Goal: Information Seeking & Learning: Learn about a topic

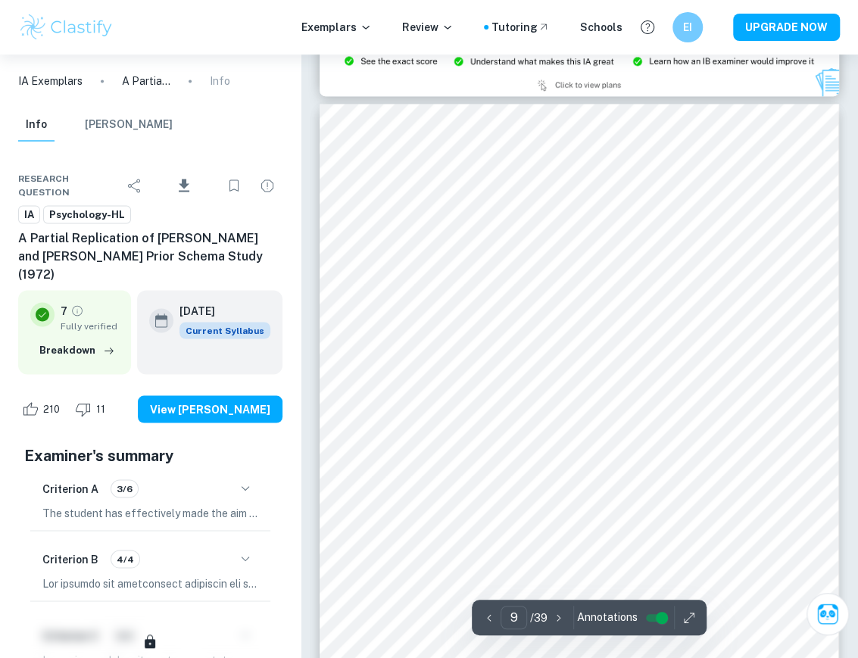
scroll to position [6148, 0]
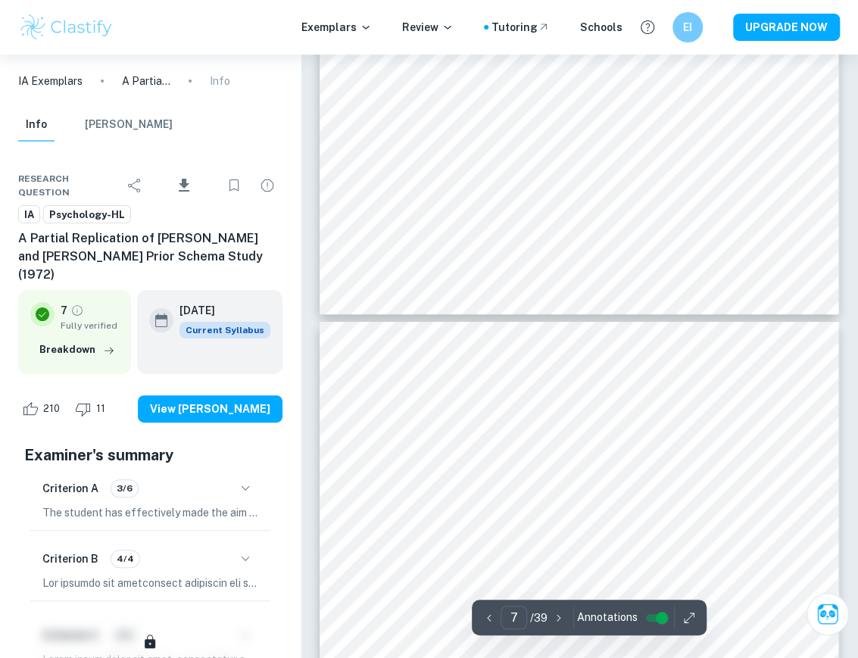
type input "8"
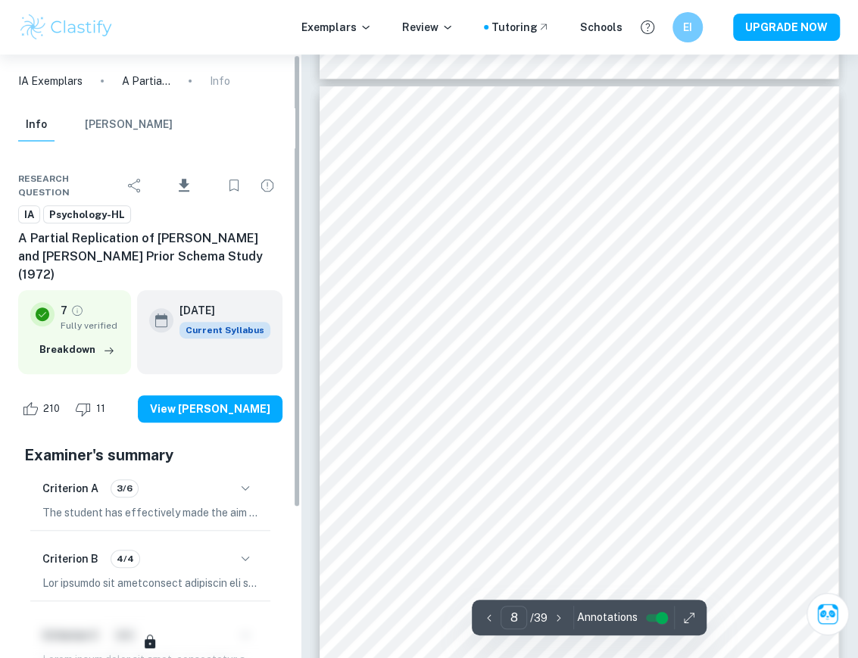
scroll to position [5340, 0]
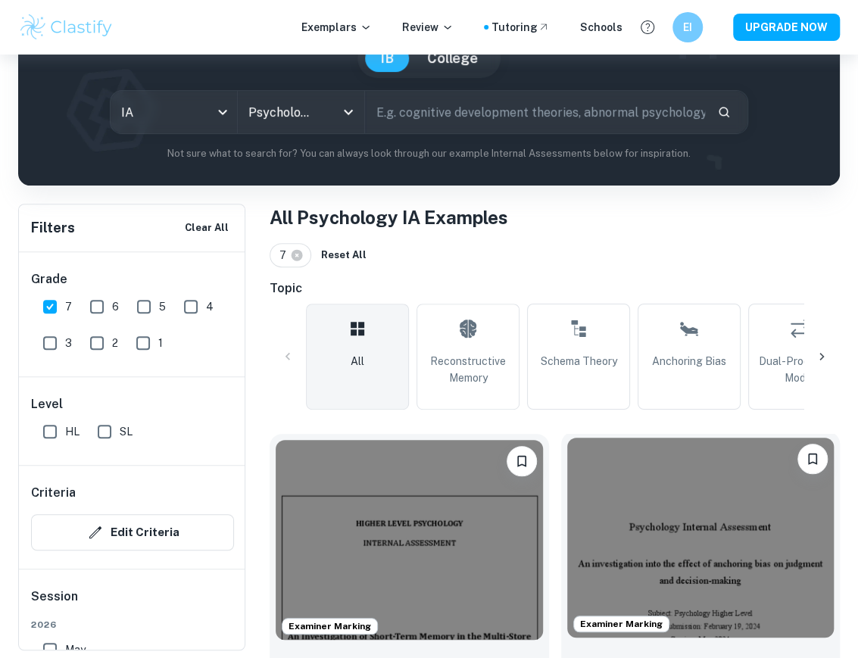
scroll to position [201, 0]
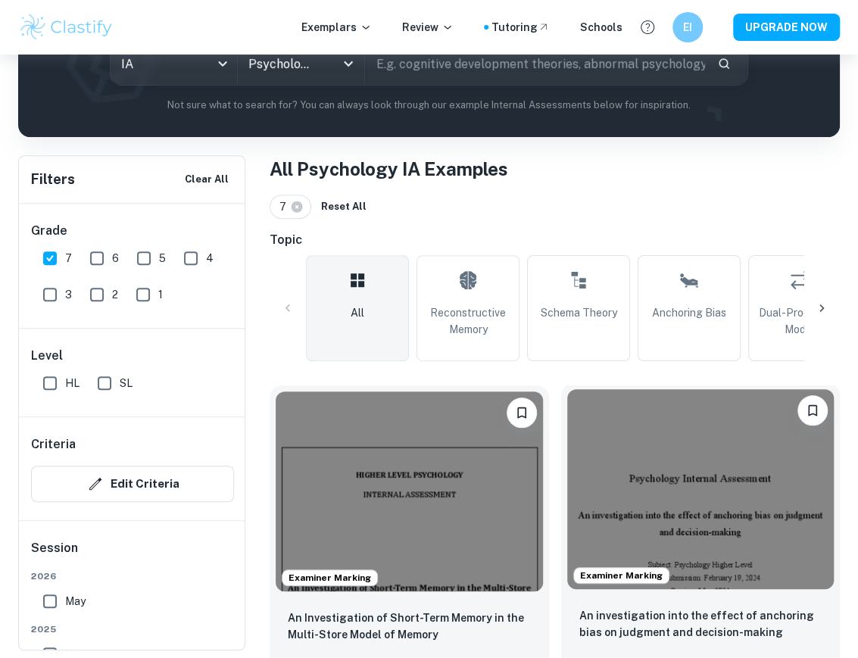
click at [720, 489] on img at bounding box center [700, 489] width 267 height 200
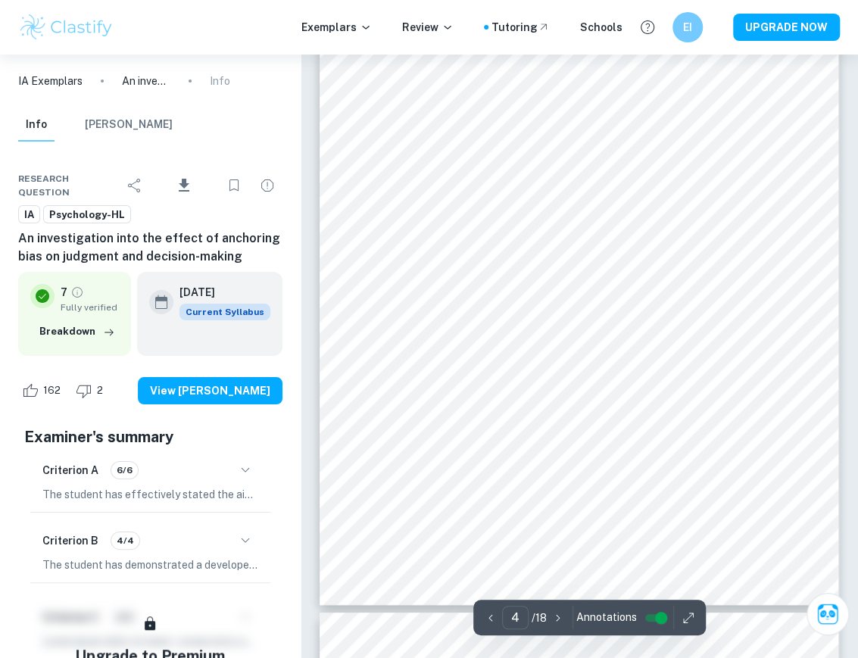
scroll to position [2341, 0]
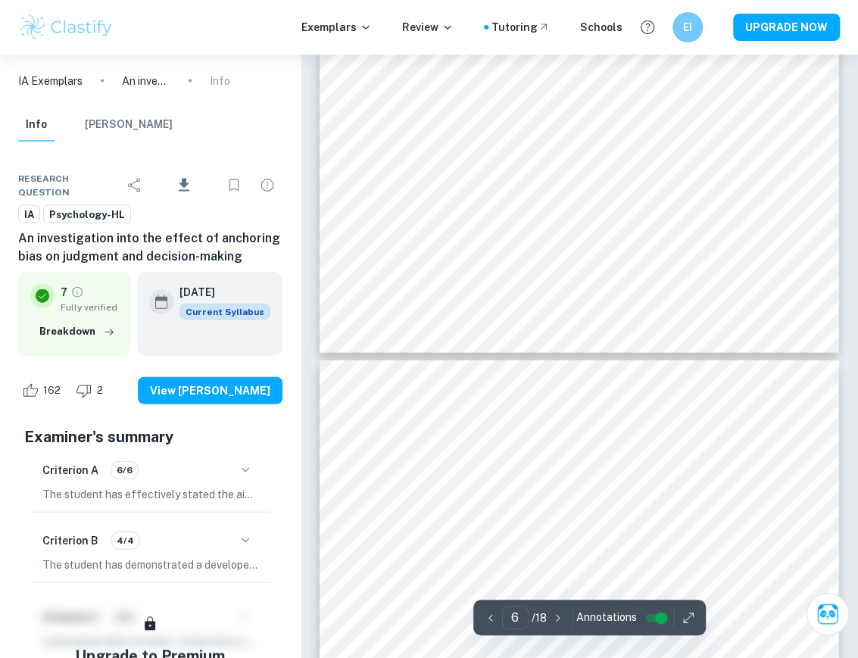
type input "7"
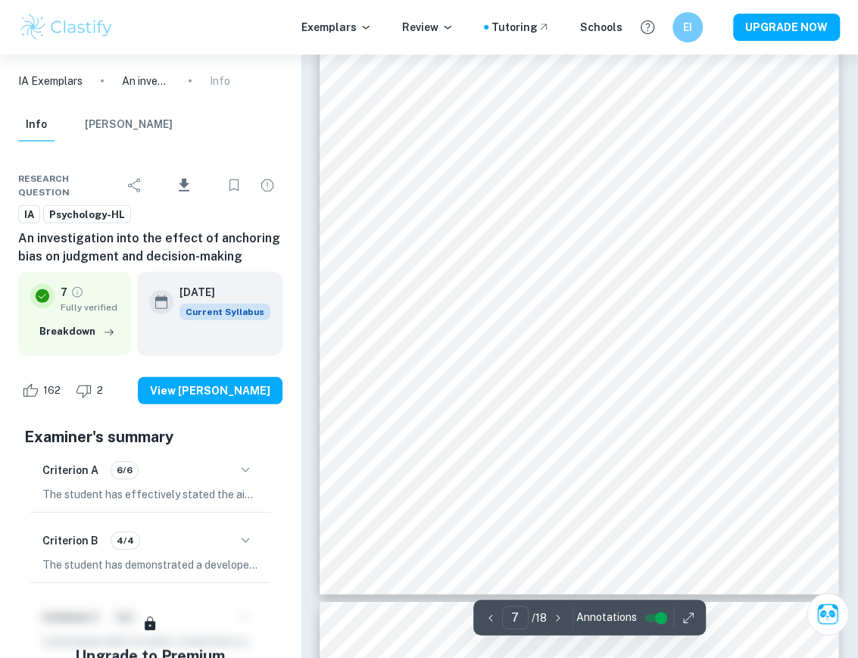
scroll to position [4360, 0]
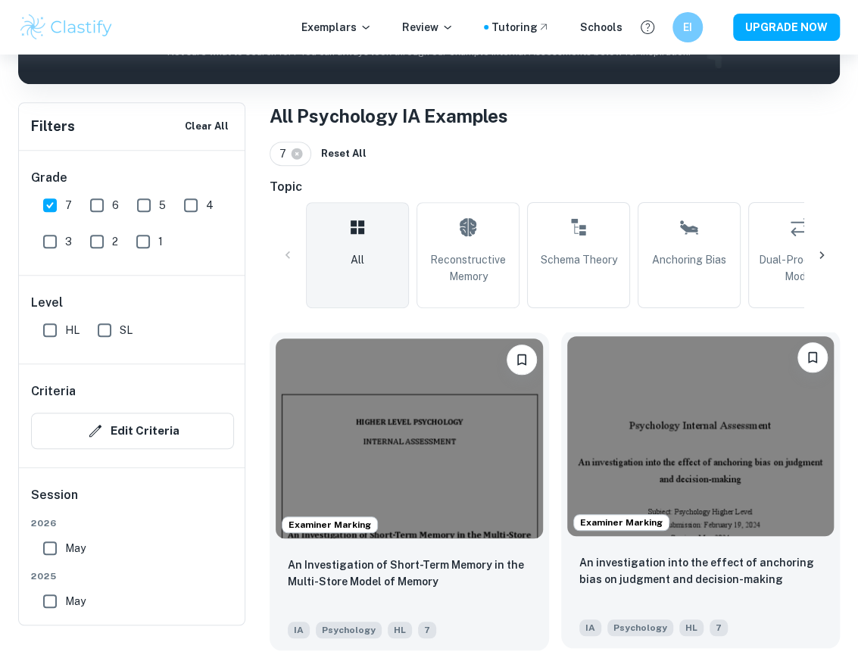
scroll to position [353, 0]
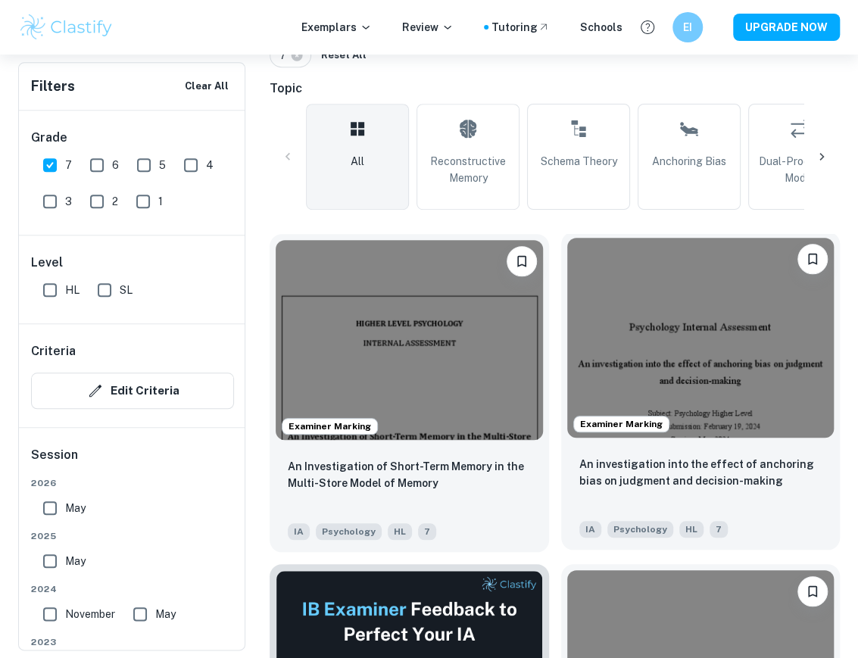
click at [733, 350] on img at bounding box center [700, 338] width 267 height 200
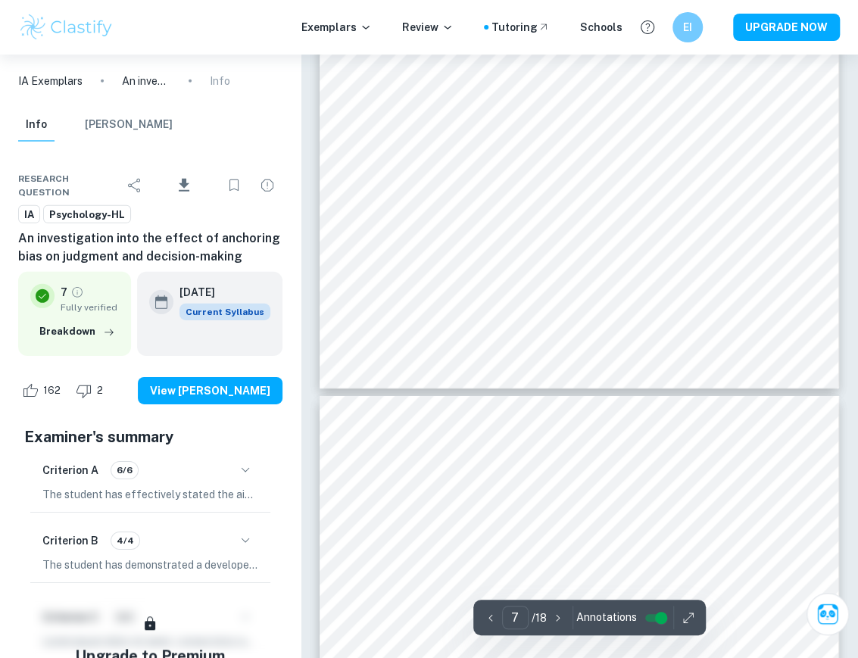
type input "8"
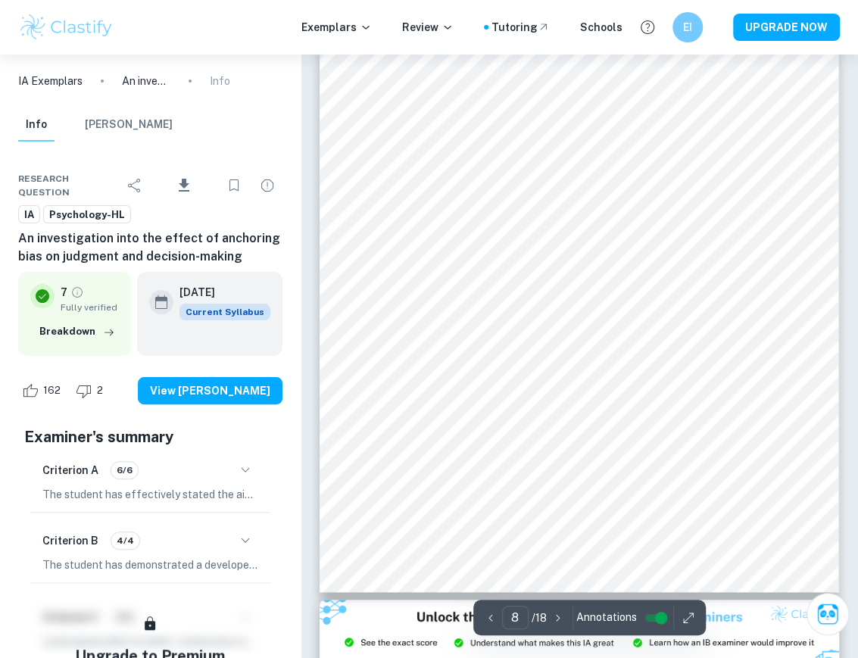
scroll to position [4718, 0]
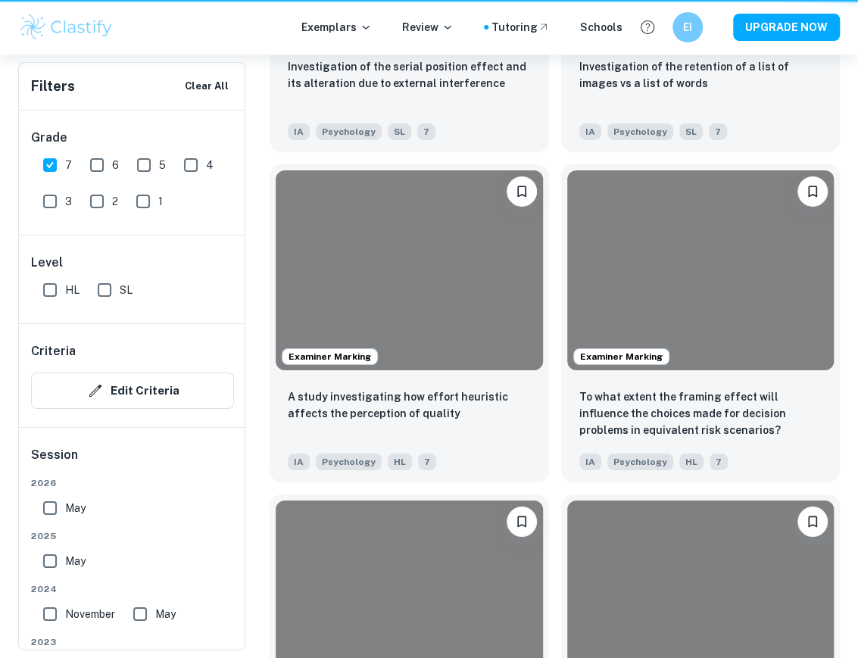
scroll to position [353, 0]
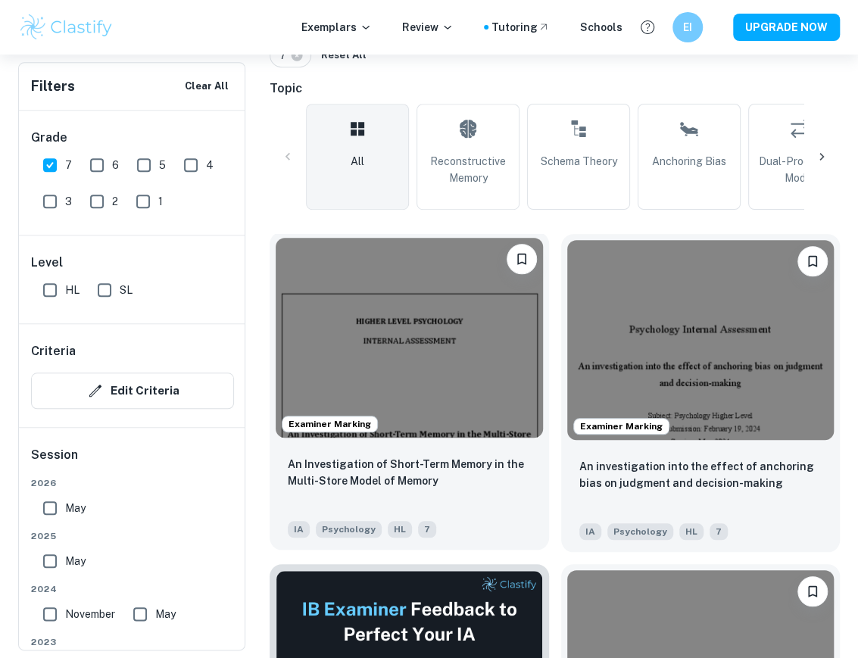
click at [452, 382] on img at bounding box center [409, 338] width 267 height 200
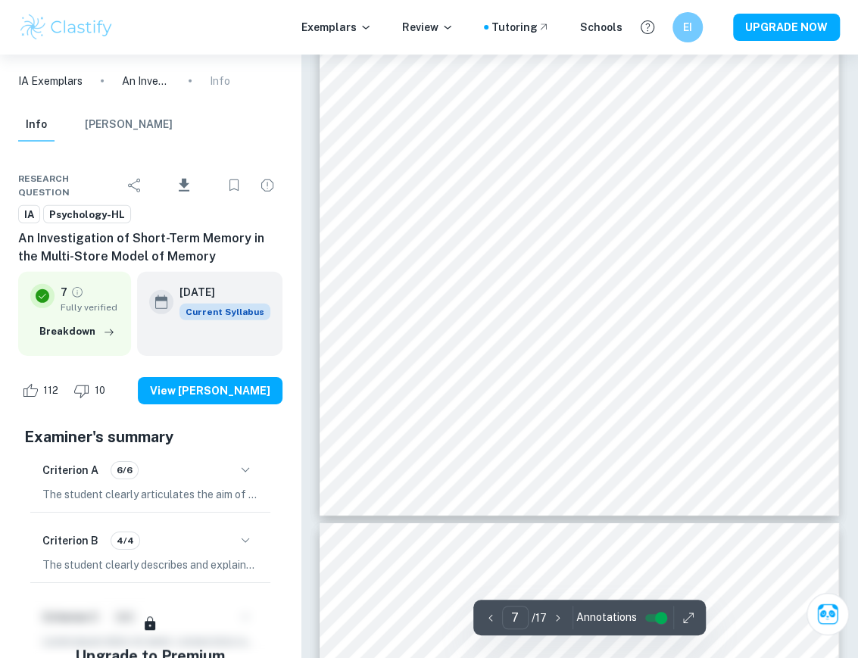
type input "8"
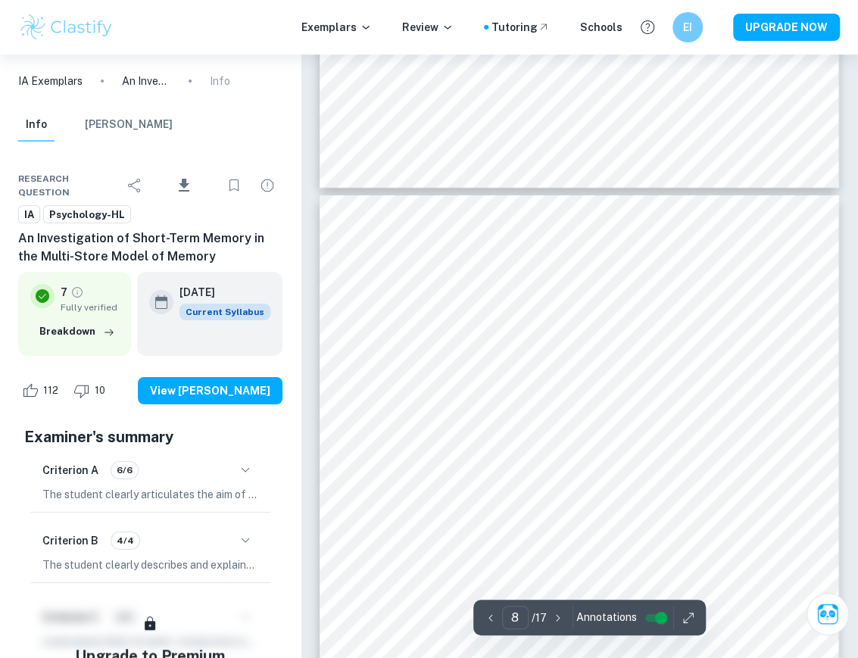
scroll to position [4819, 0]
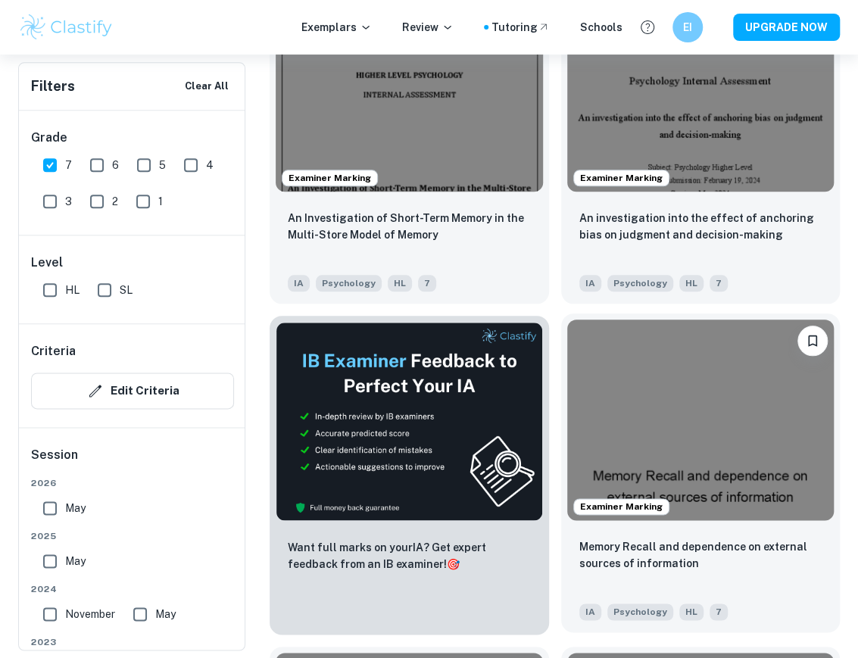
scroll to position [606, 0]
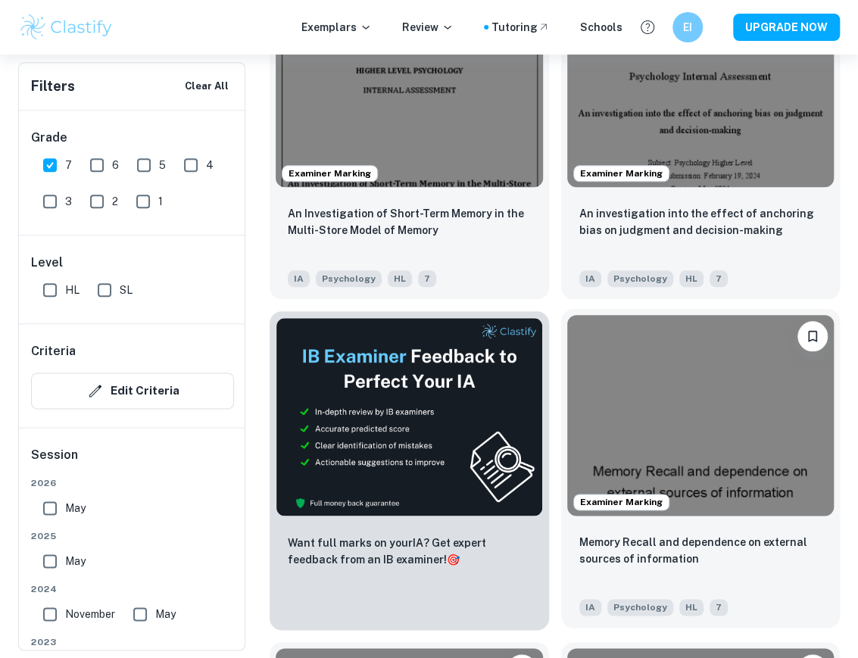
click at [713, 439] on img at bounding box center [700, 415] width 267 height 200
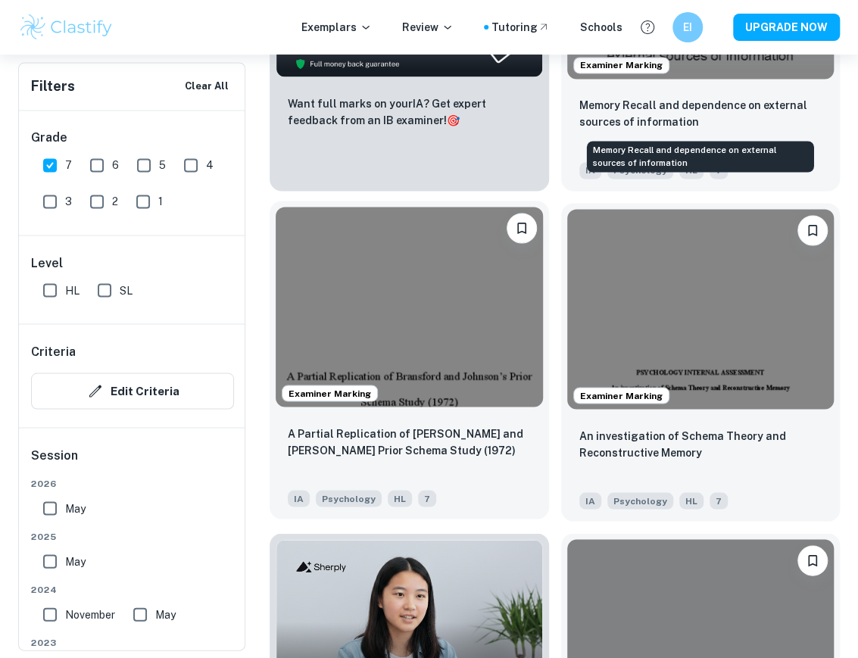
scroll to position [1060, 0]
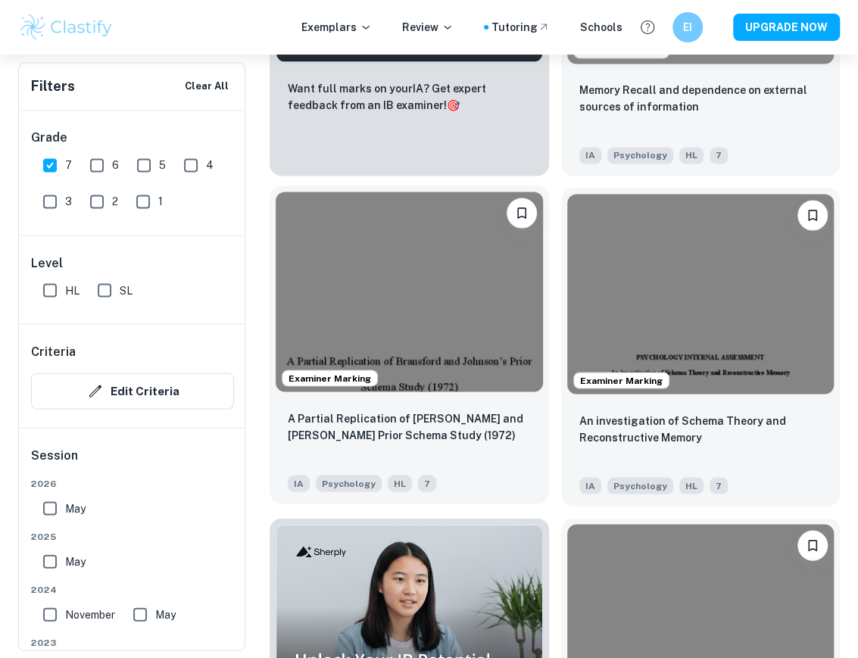
click at [419, 344] on img at bounding box center [409, 292] width 267 height 200
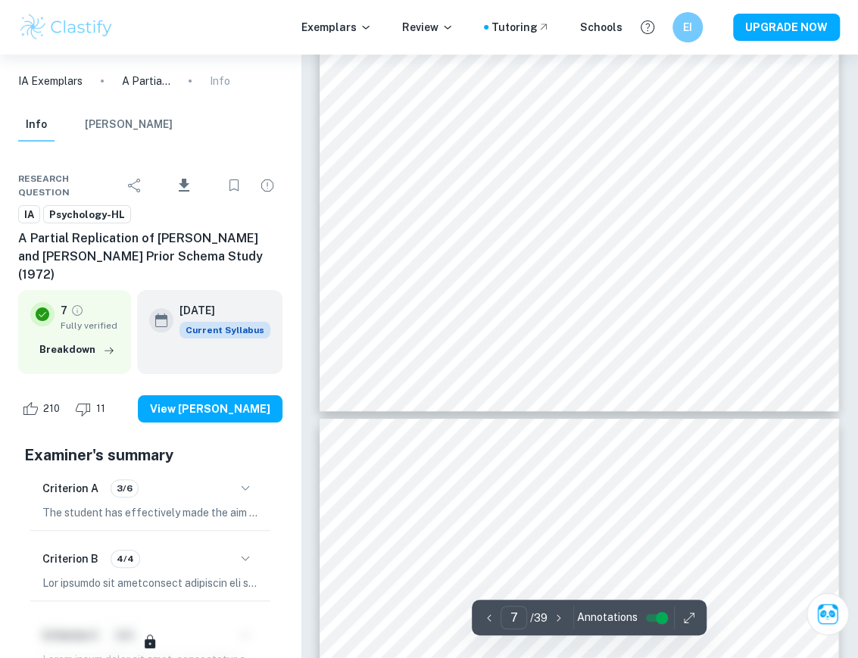
type input "8"
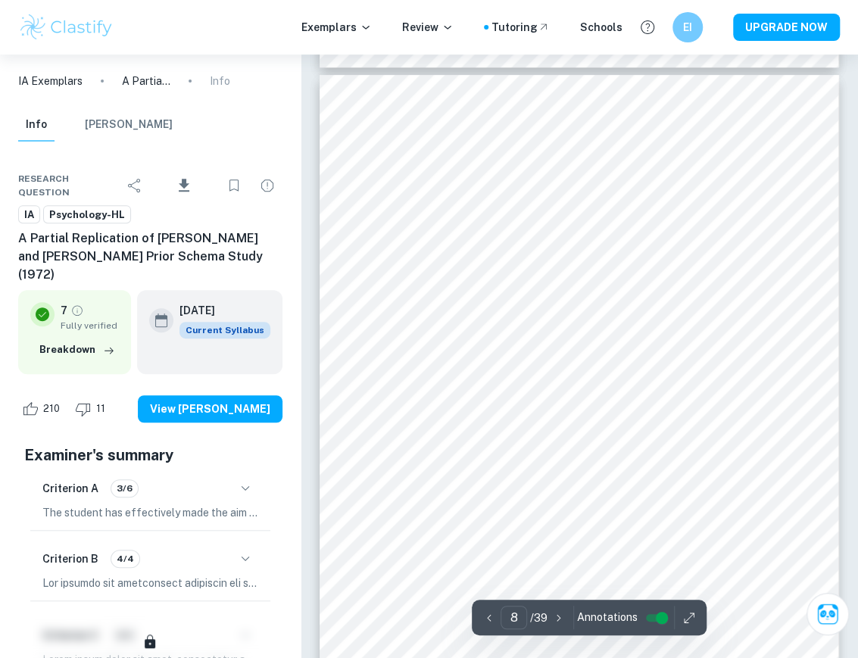
scroll to position [5341, 0]
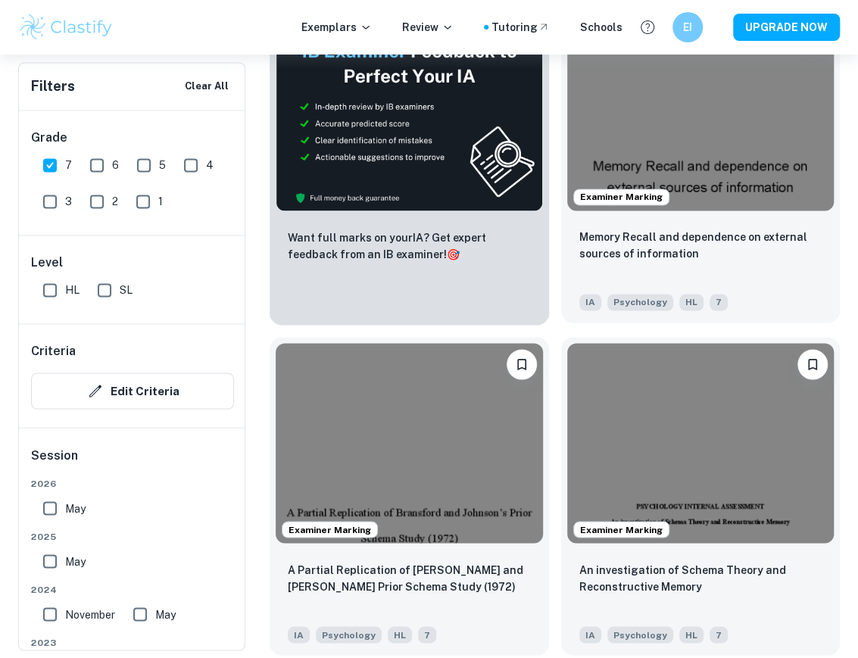
scroll to position [909, 0]
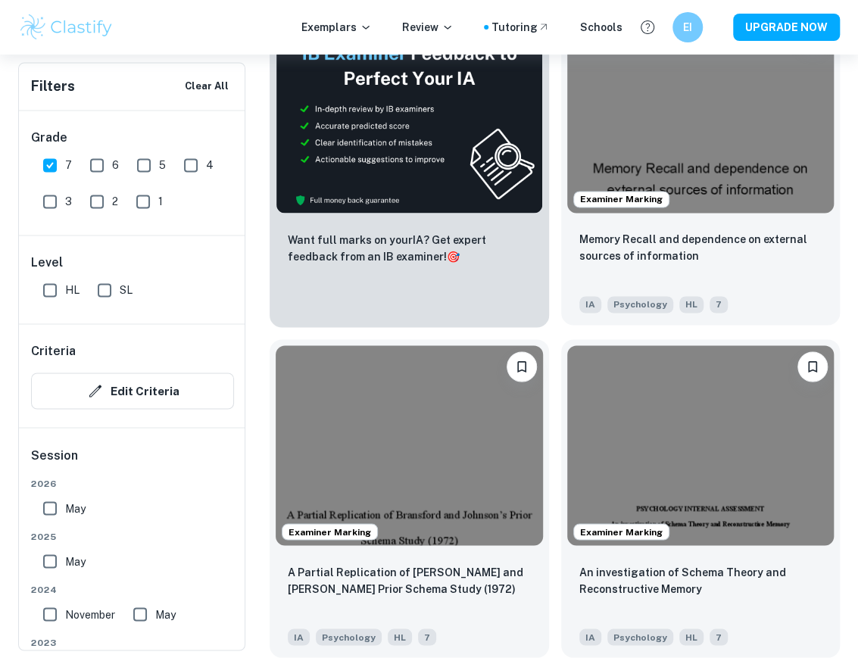
click at [724, 177] on img at bounding box center [700, 112] width 267 height 200
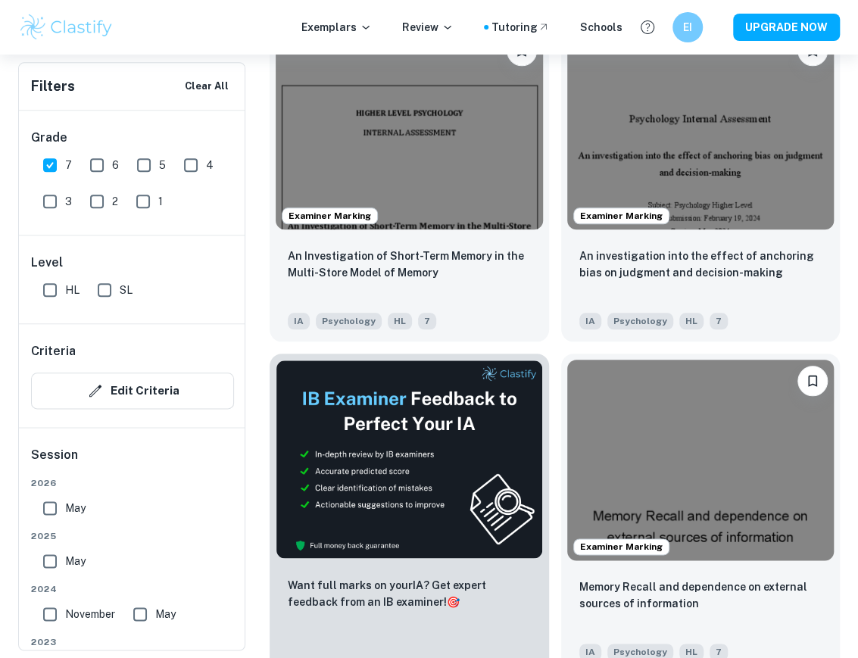
scroll to position [101, 0]
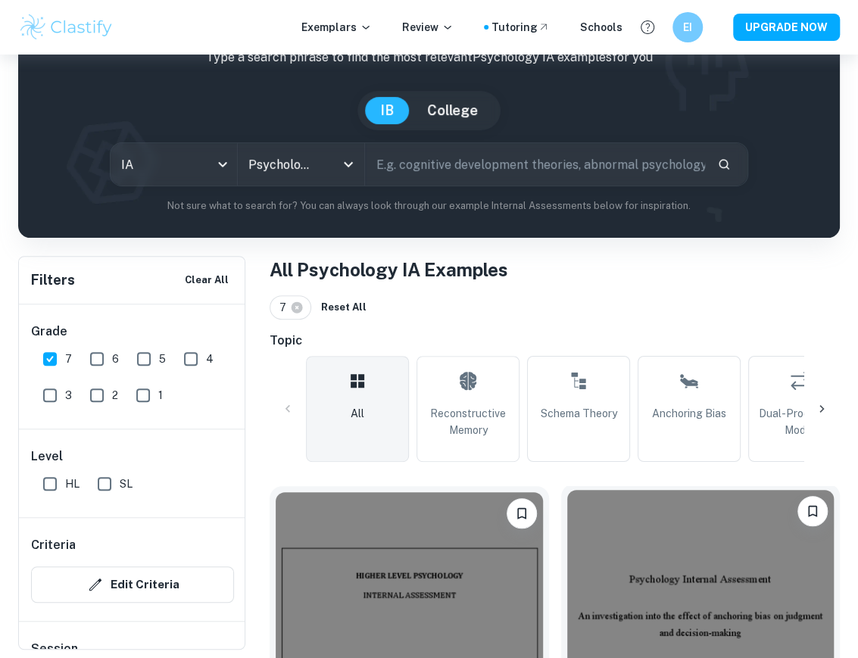
click at [685, 547] on img at bounding box center [700, 590] width 267 height 200
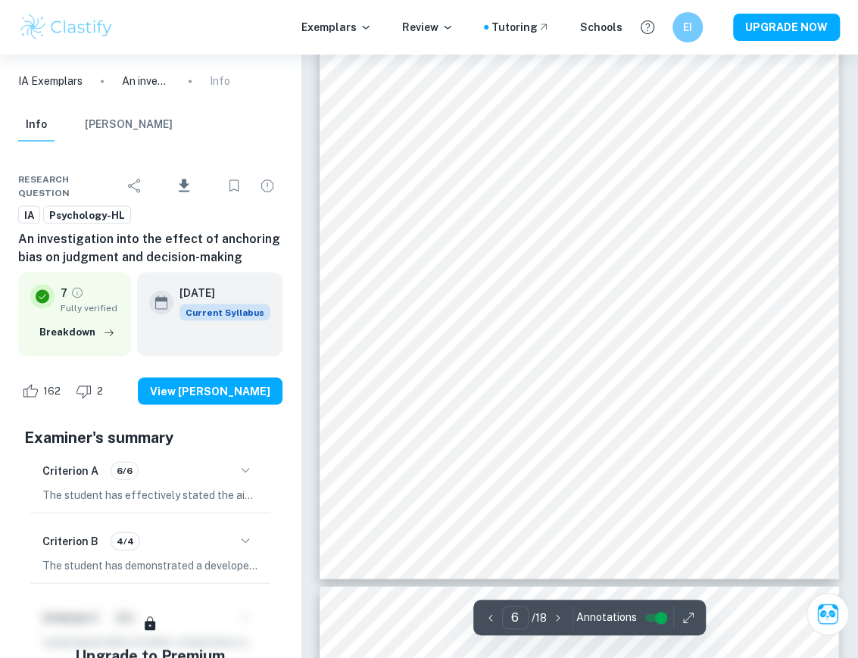
type input "7"
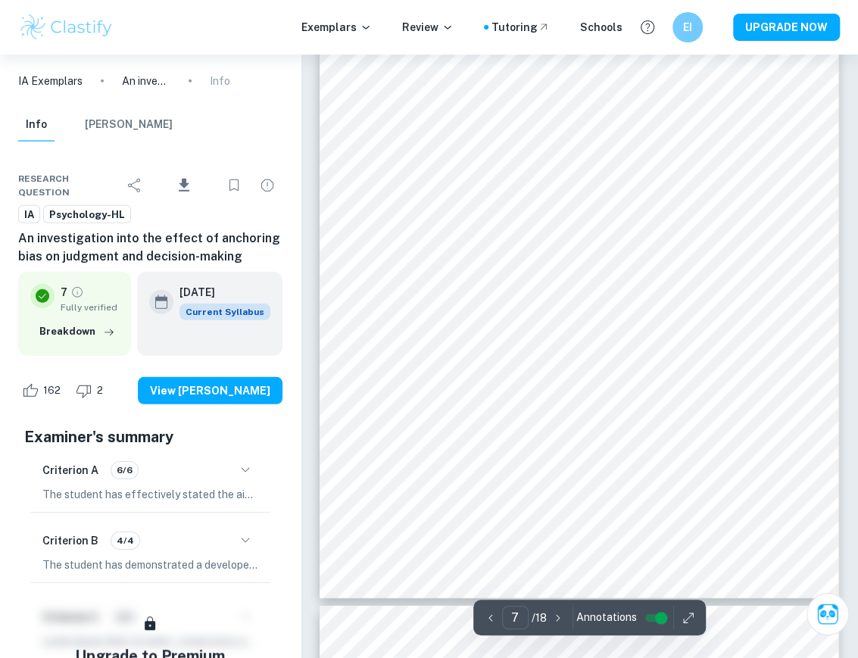
scroll to position [4468, 0]
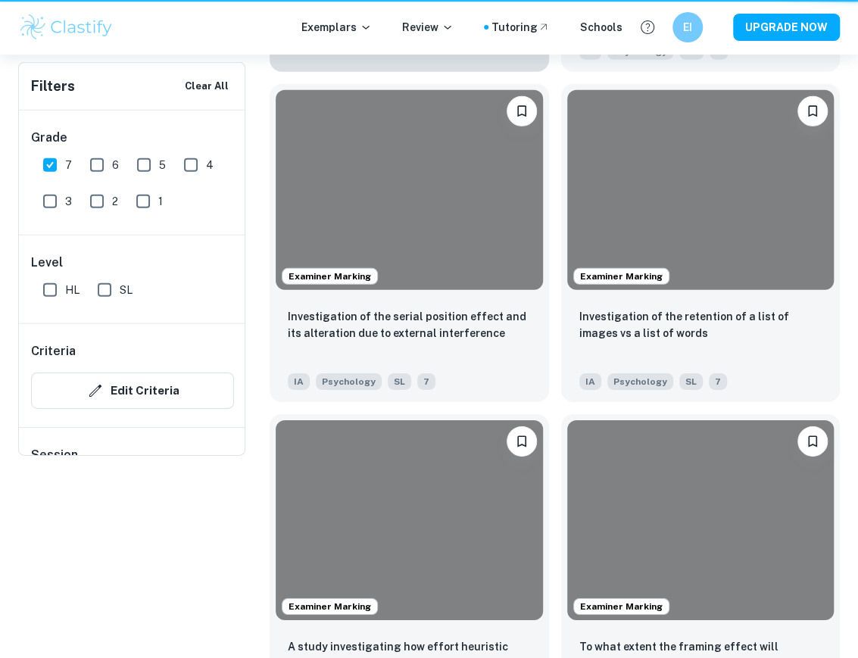
scroll to position [101, 0]
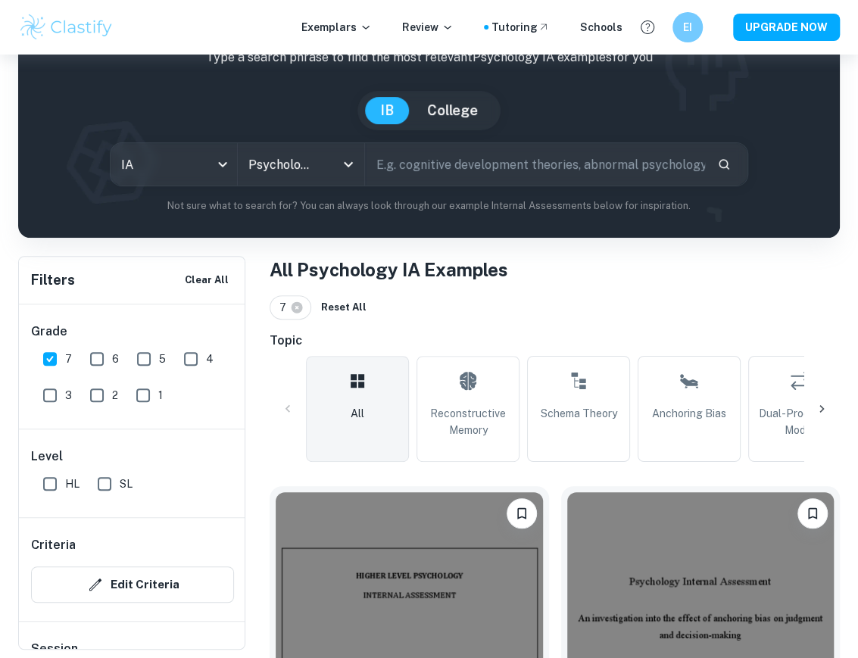
click at [828, 410] on icon at bounding box center [821, 408] width 15 height 15
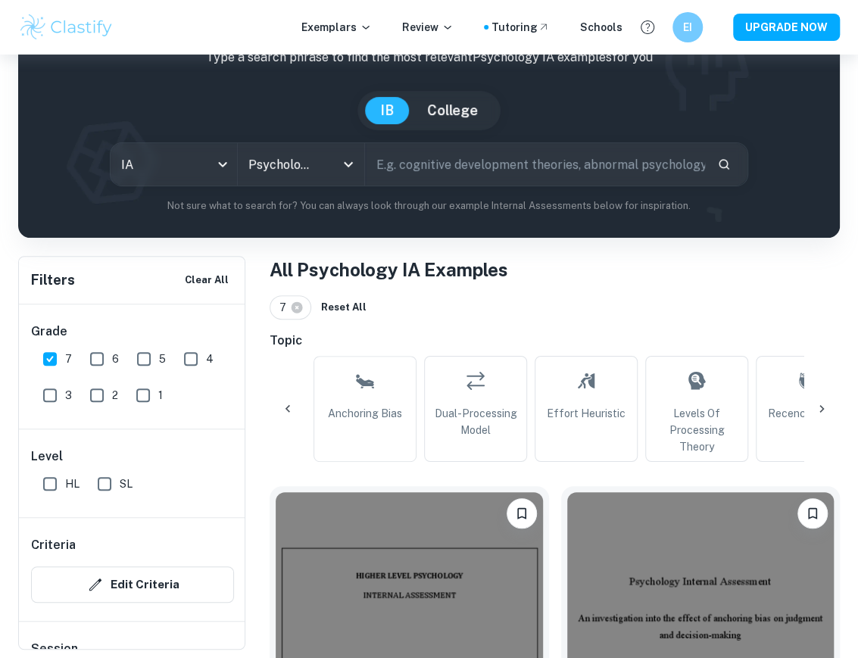
scroll to position [0, 409]
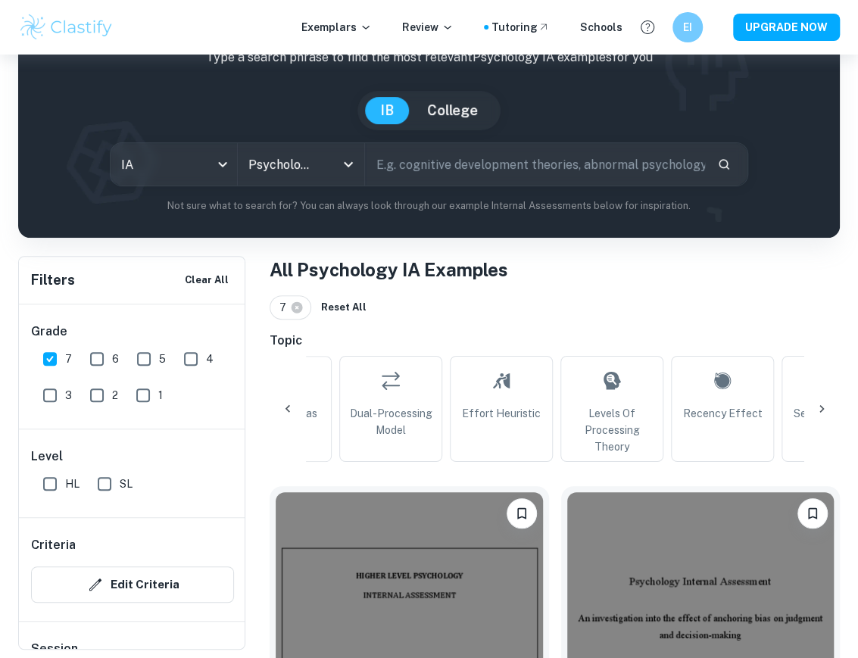
click at [825, 411] on icon at bounding box center [821, 408] width 15 height 15
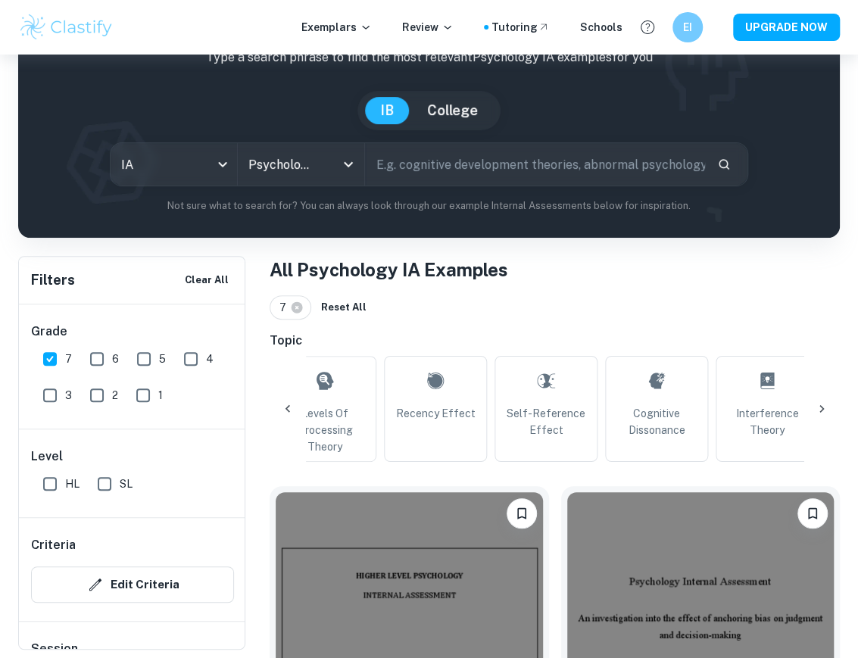
scroll to position [0, 818]
click at [825, 411] on icon at bounding box center [821, 408] width 15 height 15
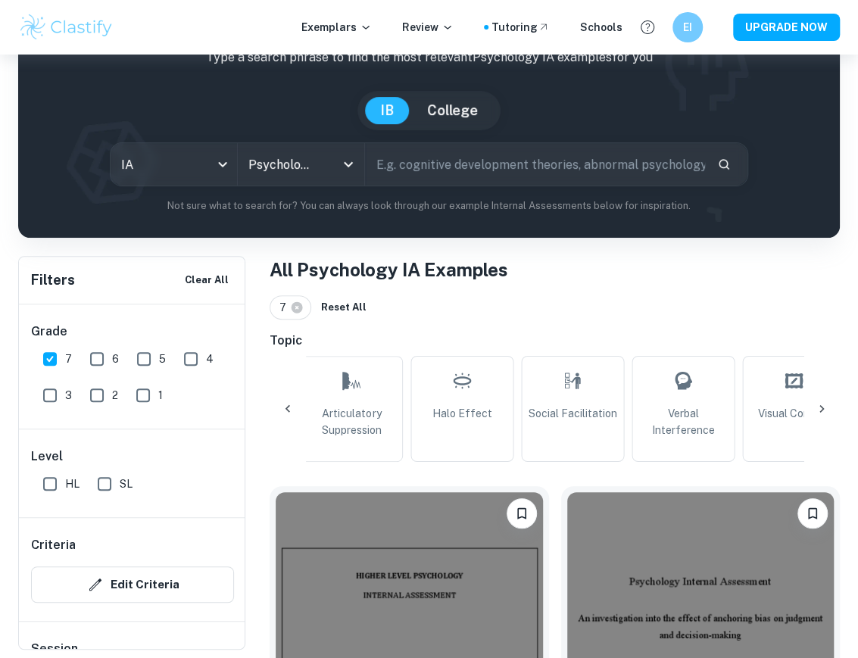
scroll to position [0, 1227]
click at [825, 411] on icon at bounding box center [821, 408] width 15 height 15
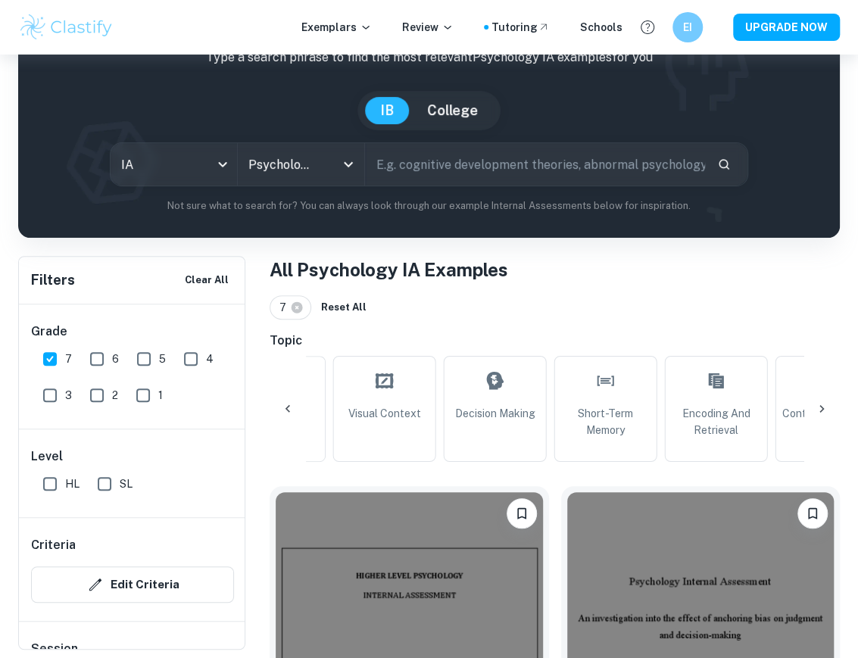
scroll to position [0, 1636]
click at [825, 411] on icon at bounding box center [821, 408] width 15 height 15
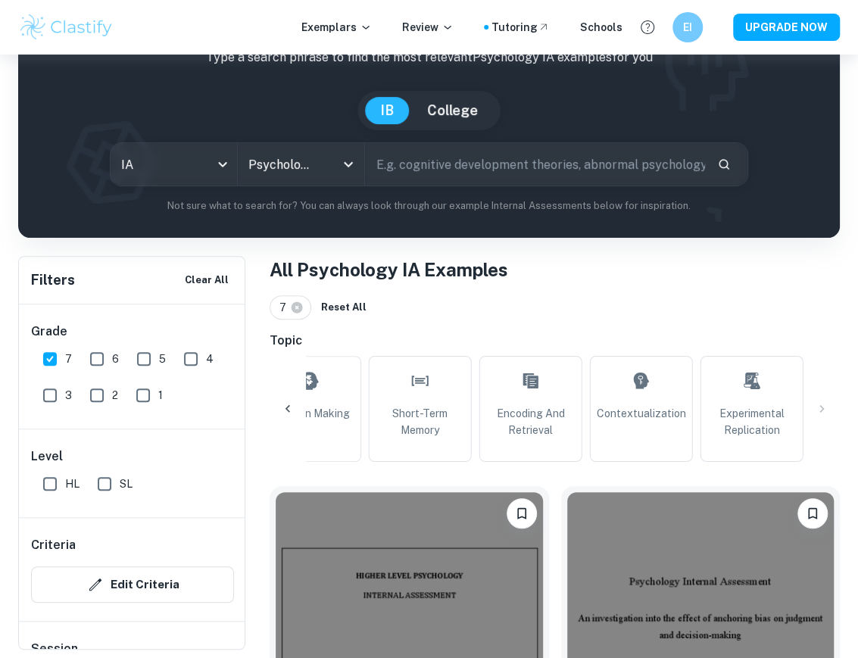
click at [294, 421] on div at bounding box center [288, 409] width 36 height 36
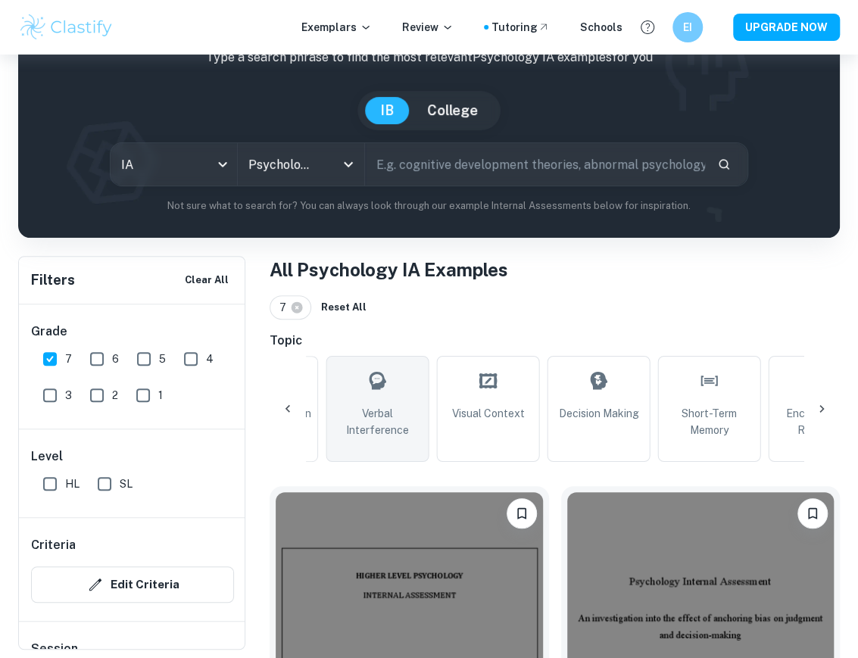
scroll to position [0, 1408]
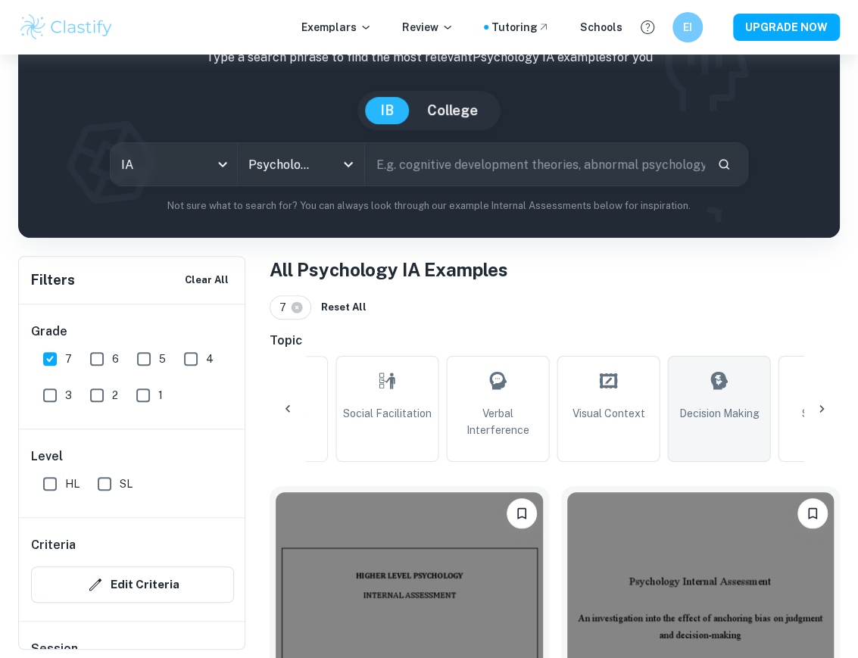
click at [716, 410] on span "Decision Making" at bounding box center [718, 413] width 80 height 17
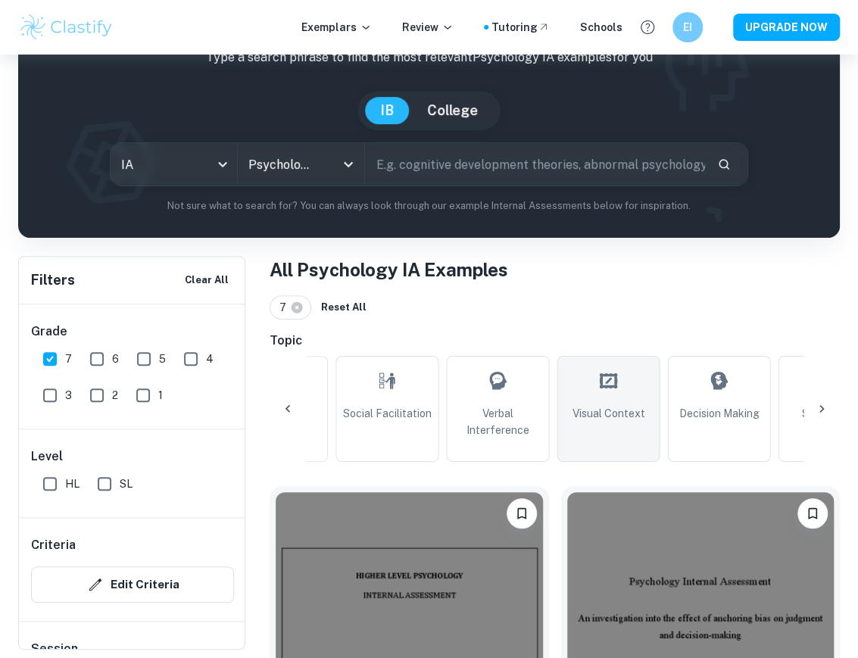
type input "Decision Making"
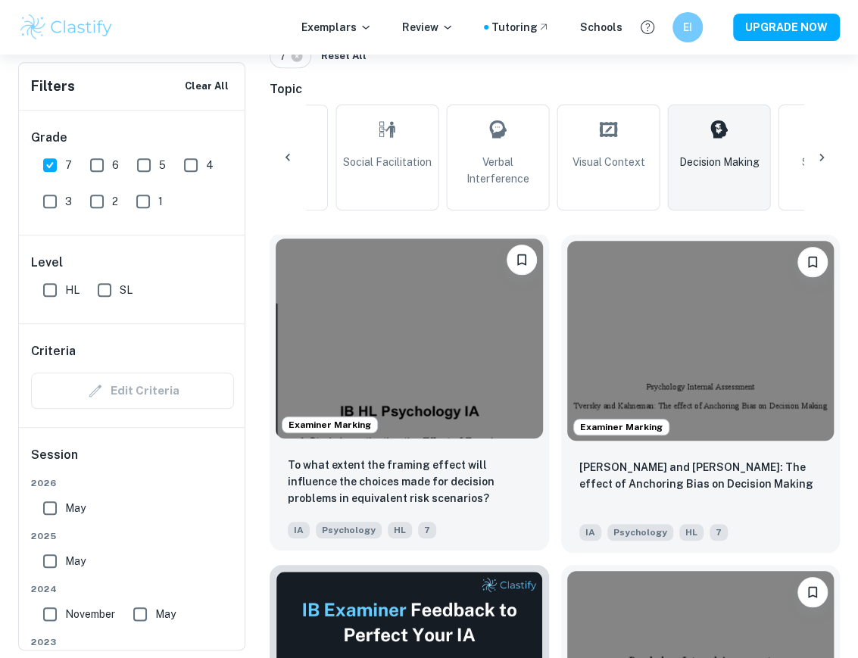
scroll to position [353, 0]
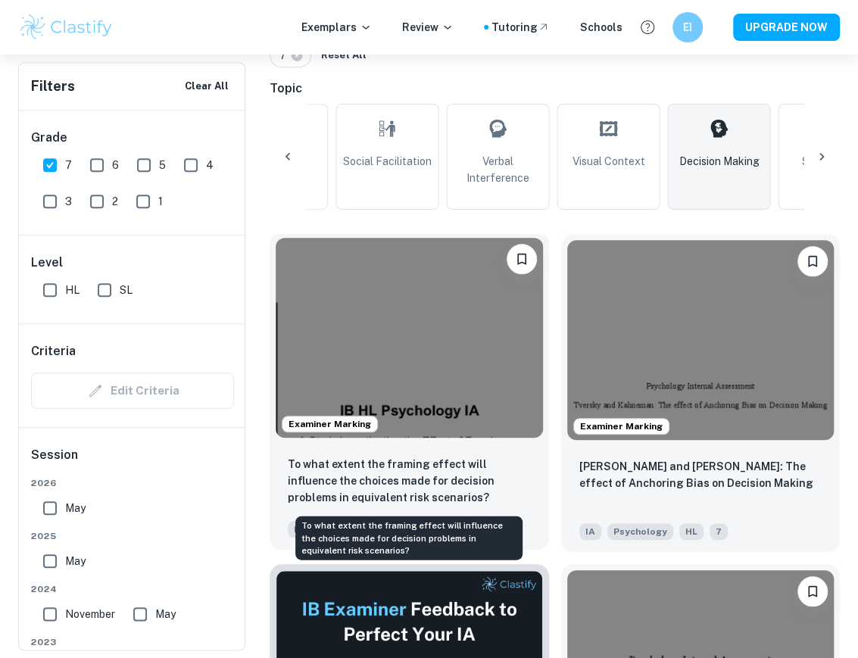
click at [495, 478] on p "To what extent the framing effect will influence the choices made for decision …" at bounding box center [409, 481] width 243 height 50
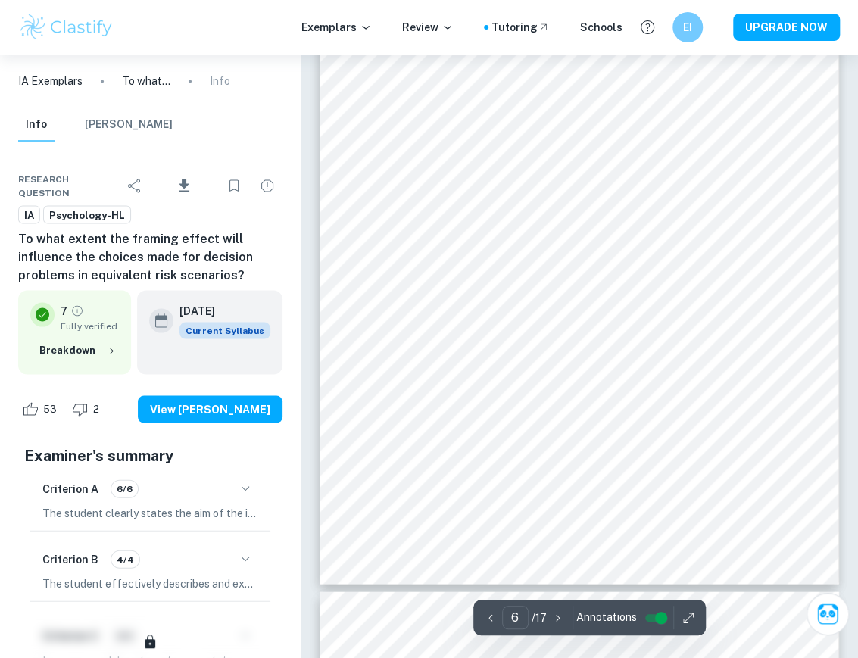
scroll to position [3554, 0]
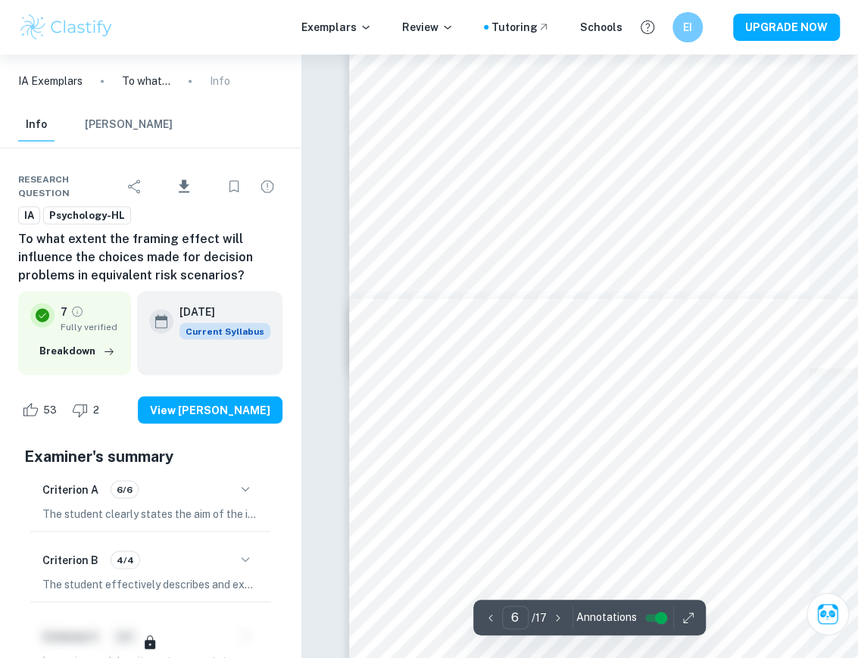
type input "6"
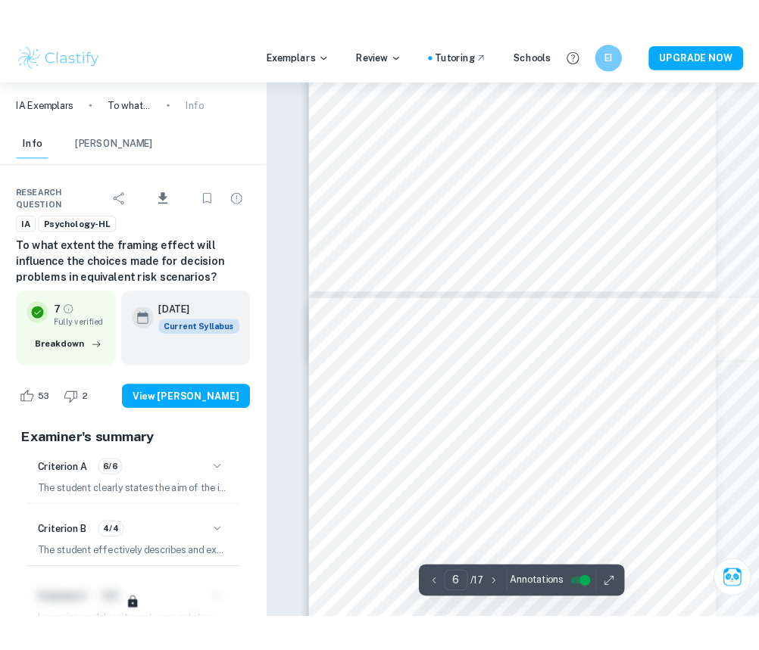
scroll to position [3376, 0]
